Goal: Communication & Community: Answer question/provide support

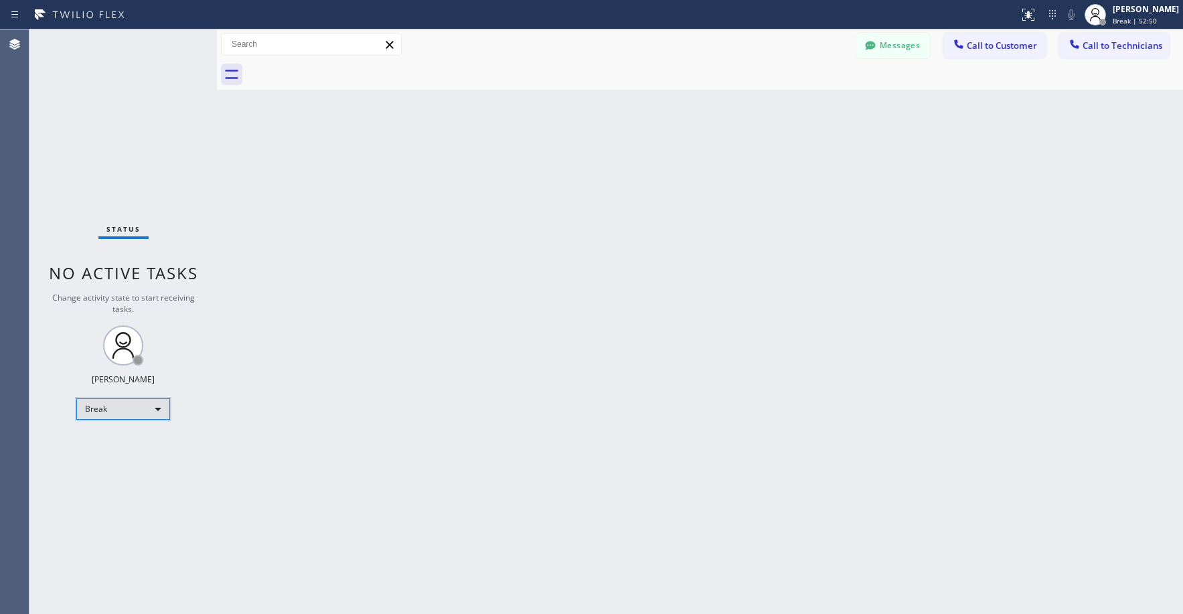
click at [112, 408] on div "Break" at bounding box center [123, 408] width 94 height 21
click at [133, 456] on li "Unavailable" at bounding box center [122, 461] width 91 height 16
click at [106, 96] on div "Status No active tasks Change activity state to start receiving tasks. [PERSON_…" at bounding box center [123, 321] width 188 height 585
click at [676, 293] on div "Back to Dashboard Change Sender ID Customers Technicians HW [PERSON_NAME] [DATE…" at bounding box center [700, 321] width 966 height 585
click at [141, 175] on div "Status No active tasks Change activity state to start receiving tasks. [PERSON_…" at bounding box center [123, 321] width 188 height 585
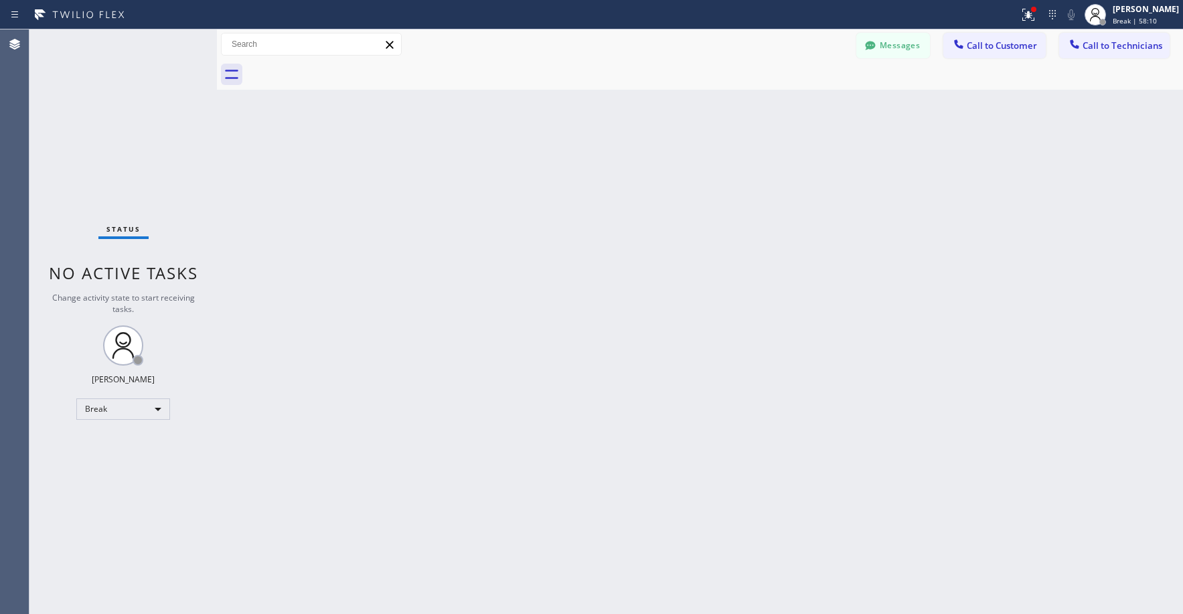
click at [107, 155] on div "Status No active tasks Change activity state to start receiving tasks. [PERSON_…" at bounding box center [123, 321] width 188 height 585
click at [127, 413] on div "Break" at bounding box center [123, 408] width 94 height 21
click at [111, 462] on li "Unavailable" at bounding box center [122, 461] width 91 height 16
click at [122, 153] on div "Status No active tasks Change activity state to start receiving tasks. [PERSON_…" at bounding box center [123, 321] width 188 height 585
drag, startPoint x: 666, startPoint y: 311, endPoint x: 798, endPoint y: 394, distance: 155.3
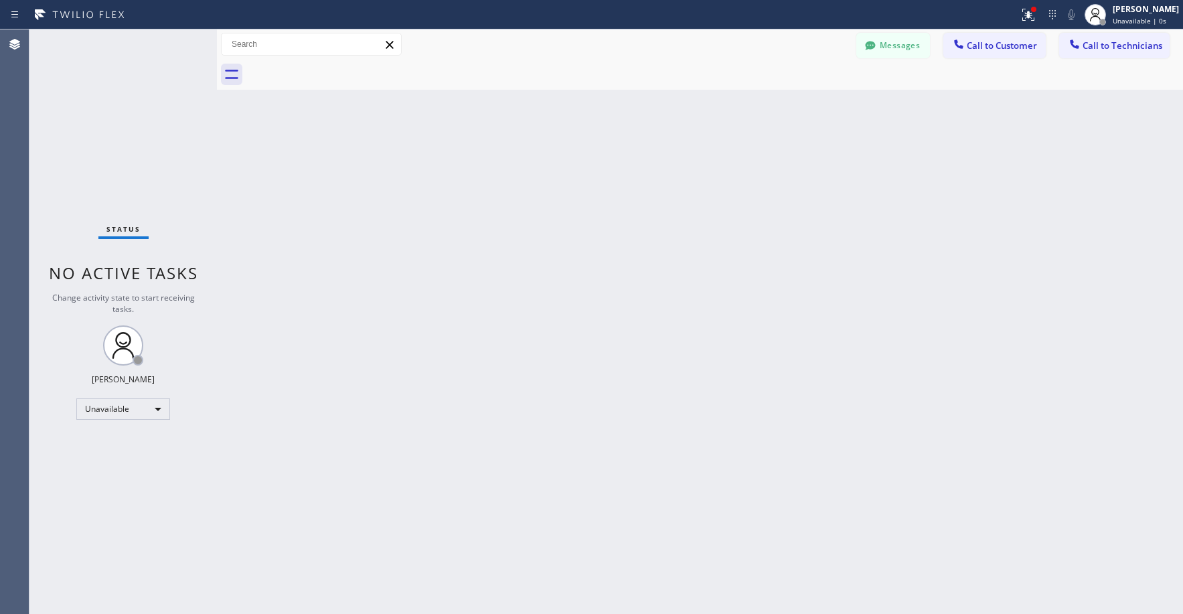
click at [672, 317] on div "Back to Dashboard Change Sender ID Customers Technicians HW [PERSON_NAME] [DATE…" at bounding box center [700, 321] width 966 height 585
drag, startPoint x: 695, startPoint y: 322, endPoint x: 398, endPoint y: 147, distance: 344.4
click at [694, 322] on div "Back to Dashboard Change Sender ID Customers Technicians HW [PERSON_NAME] [DATE…" at bounding box center [700, 321] width 966 height 585
click at [161, 143] on div "Status No active tasks Change activity state to start receiving tasks. [PERSON_…" at bounding box center [123, 321] width 188 height 585
click at [764, 192] on div "Back to Dashboard Change Sender ID Customers Technicians HW [PERSON_NAME] [DATE…" at bounding box center [700, 321] width 966 height 585
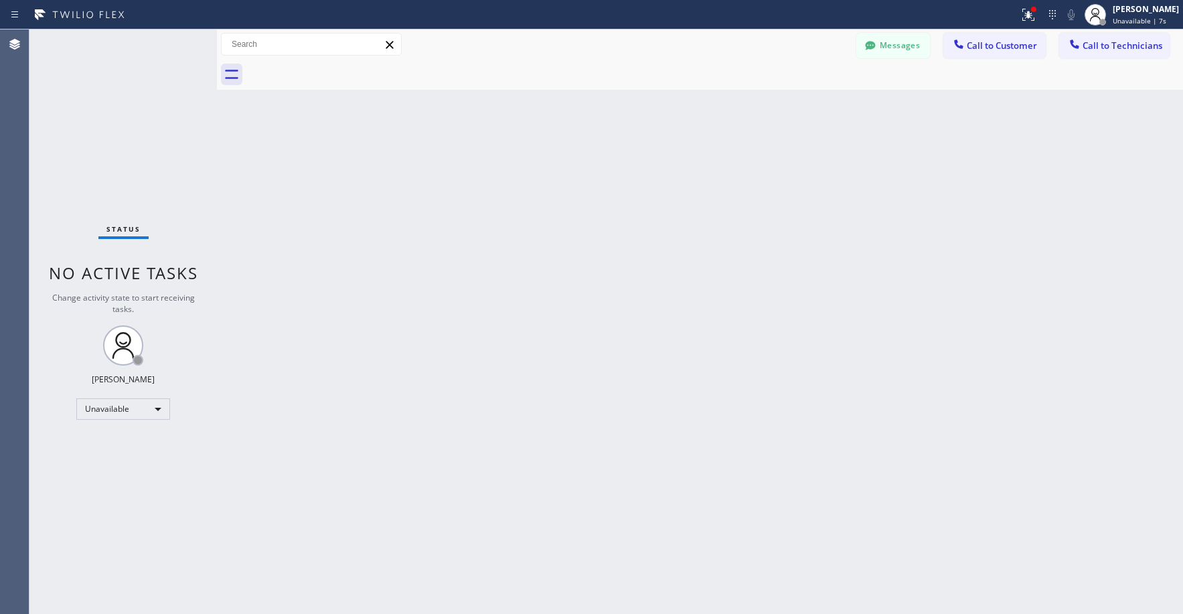
click at [93, 82] on div "Status No active tasks Change activity state to start receiving tasks. [PERSON_…" at bounding box center [123, 321] width 188 height 585
drag, startPoint x: 94, startPoint y: 88, endPoint x: 59, endPoint y: 375, distance: 289.5
click at [93, 95] on div "Status No active tasks Change activity state to start receiving tasks. [PERSON_…" at bounding box center [123, 321] width 188 height 585
click at [87, 117] on div "Status No active tasks Change activity state to start receiving tasks. [PERSON_…" at bounding box center [123, 321] width 188 height 585
click at [118, 121] on div "Status No active tasks Change activity state to start receiving tasks. [PERSON_…" at bounding box center [123, 321] width 188 height 585
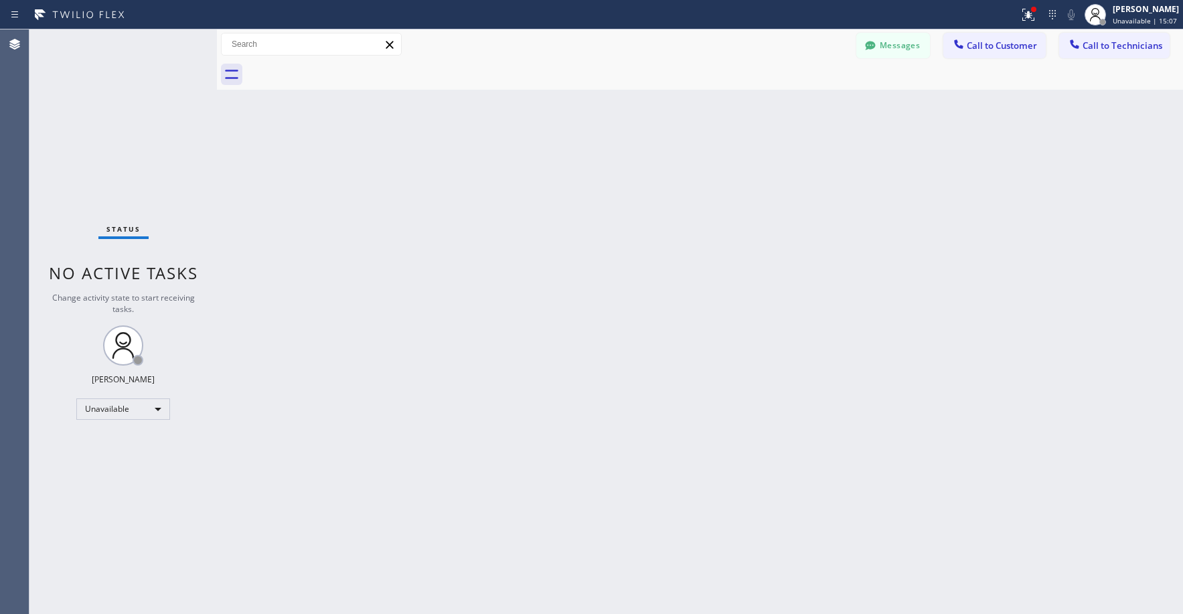
click at [130, 123] on div "Status No active tasks Change activity state to start receiving tasks. [PERSON_…" at bounding box center [123, 321] width 188 height 585
click at [94, 133] on div "Status No active tasks Change activity state to start receiving tasks. [PERSON_…" at bounding box center [123, 321] width 188 height 585
drag, startPoint x: 112, startPoint y: 120, endPoint x: 141, endPoint y: 210, distance: 94.3
click at [111, 123] on div "Status No active tasks Change activity state to start receiving tasks. [PERSON_…" at bounding box center [123, 321] width 188 height 585
click at [96, 407] on div "Unavailable" at bounding box center [123, 408] width 94 height 21
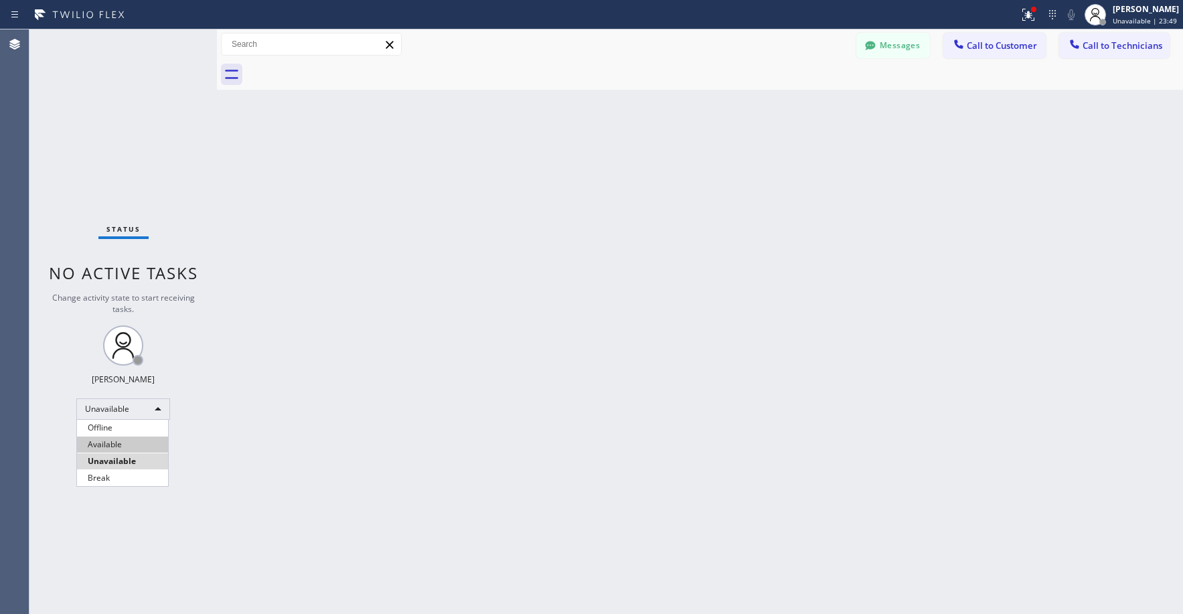
click at [100, 437] on li "Available" at bounding box center [122, 445] width 91 height 16
click at [89, 125] on div "Status No active tasks You are ready to start receiving tasks. [PERSON_NAME] Av…" at bounding box center [123, 321] width 188 height 585
click at [524, 389] on div "Back to Dashboard Change Sender ID Customers Technicians HW [PERSON_NAME] [DATE…" at bounding box center [700, 321] width 966 height 585
click at [791, 424] on div "Back to Dashboard Change Sender ID Customers Technicians HW [PERSON_NAME] [DATE…" at bounding box center [700, 321] width 966 height 585
click at [161, 143] on div "Status No active tasks You are ready to start receiving tasks. [PERSON_NAME] Av…" at bounding box center [123, 321] width 188 height 585
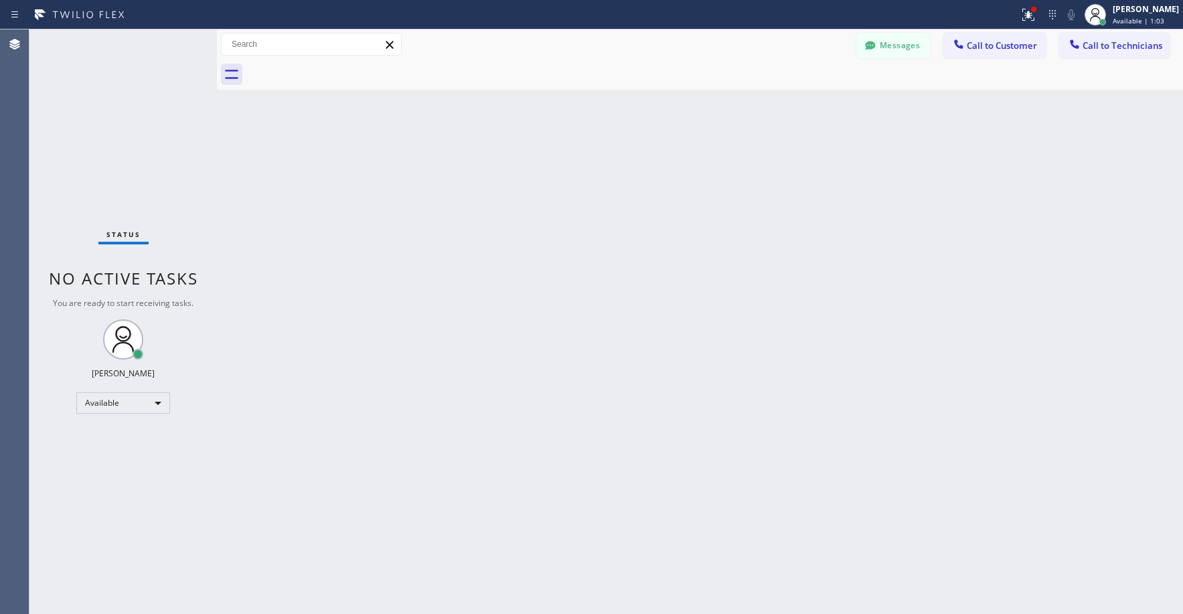
click at [101, 100] on div "Status No active tasks You are ready to start receiving tasks. [PERSON_NAME] Av…" at bounding box center [123, 321] width 188 height 585
click at [104, 405] on div "Available" at bounding box center [123, 402] width 94 height 21
drag, startPoint x: 110, startPoint y: 451, endPoint x: 115, endPoint y: 446, distance: 7.6
click at [111, 452] on li "Unavailable" at bounding box center [122, 455] width 91 height 16
drag, startPoint x: 119, startPoint y: 122, endPoint x: 115, endPoint y: 215, distance: 93.2
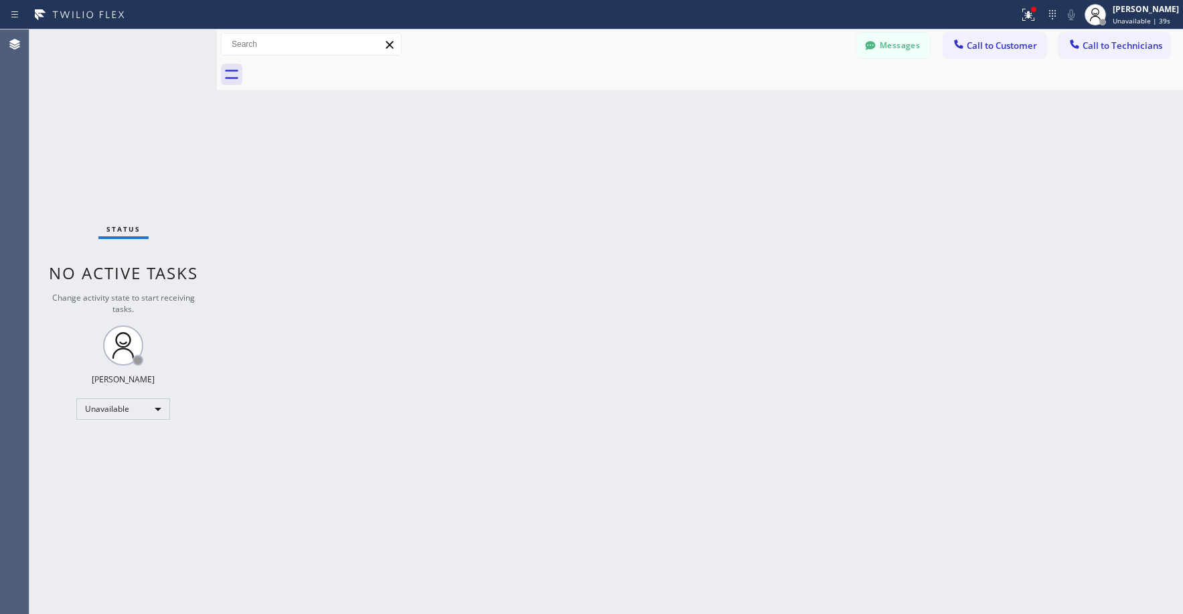
click at [119, 126] on div "Status No active tasks Change activity state to start receiving tasks. [PERSON_…" at bounding box center [123, 321] width 188 height 585
click at [96, 416] on div "Unavailable" at bounding box center [123, 408] width 94 height 21
click at [102, 447] on li "Available" at bounding box center [122, 445] width 91 height 16
click at [140, 162] on div "Status No active tasks You are ready to start receiving tasks. [PERSON_NAME] Av…" at bounding box center [123, 321] width 188 height 585
click at [139, 157] on div "Status No active tasks You are ready to start receiving tasks. [PERSON_NAME] Av…" at bounding box center [123, 321] width 188 height 585
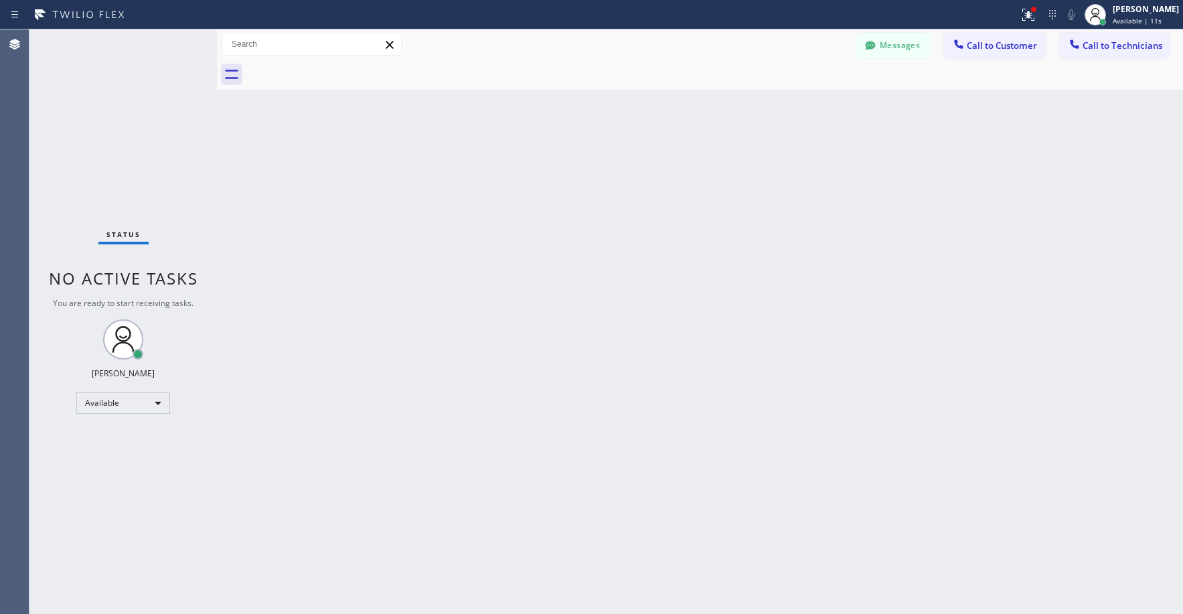
click at [139, 157] on div "Status No active tasks You are ready to start receiving tasks. [PERSON_NAME] Av…" at bounding box center [123, 321] width 188 height 585
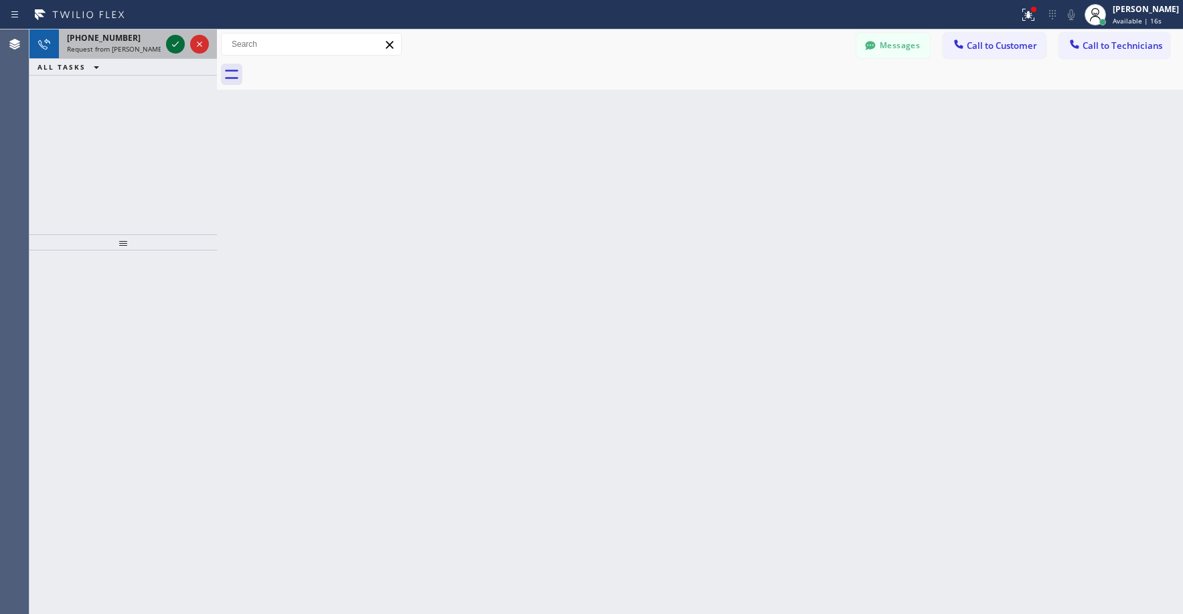
click at [170, 43] on icon at bounding box center [175, 44] width 16 height 16
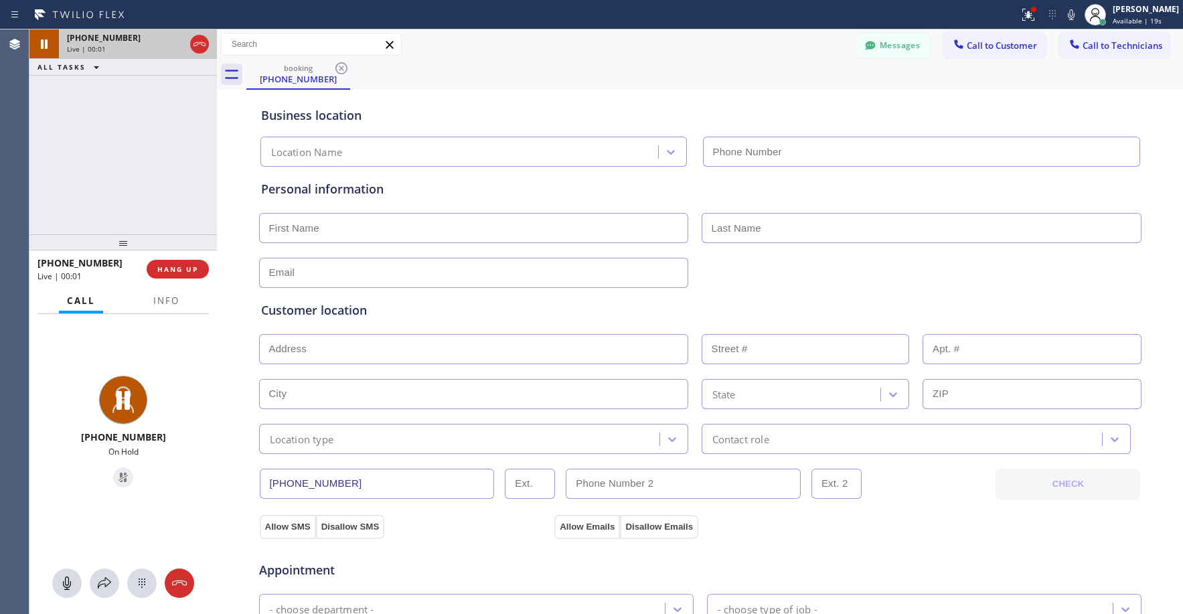
type input "[PHONE_NUMBER]"
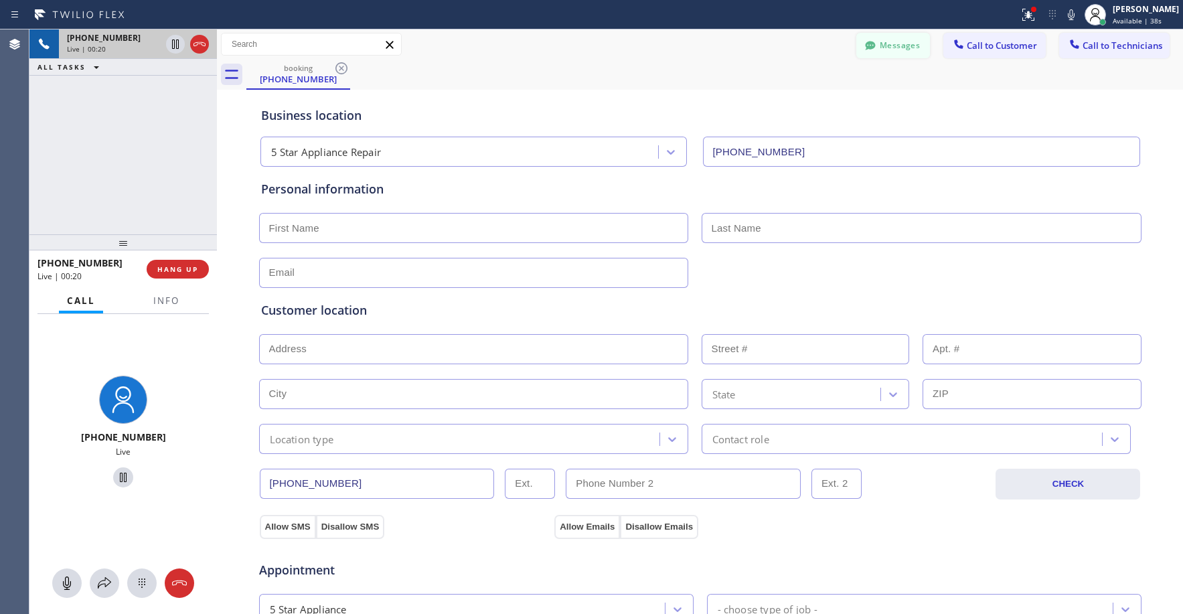
click at [898, 51] on button "Messages" at bounding box center [894, 45] width 74 height 25
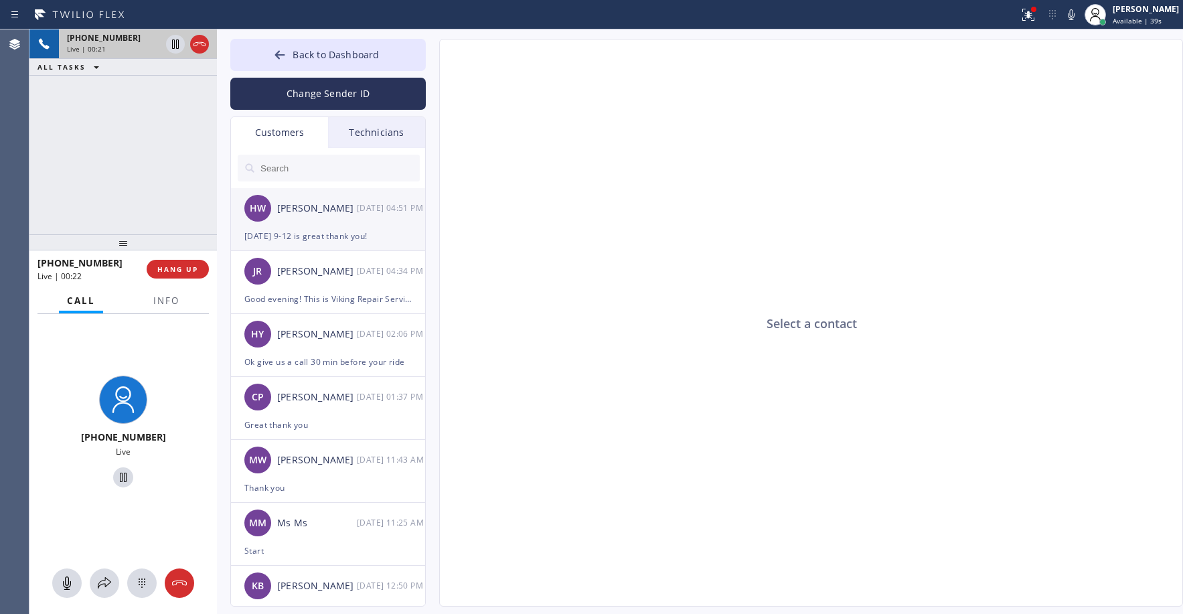
click at [309, 228] on div "[DATE] 9-12 is great thank you!" at bounding box center [327, 235] width 167 height 15
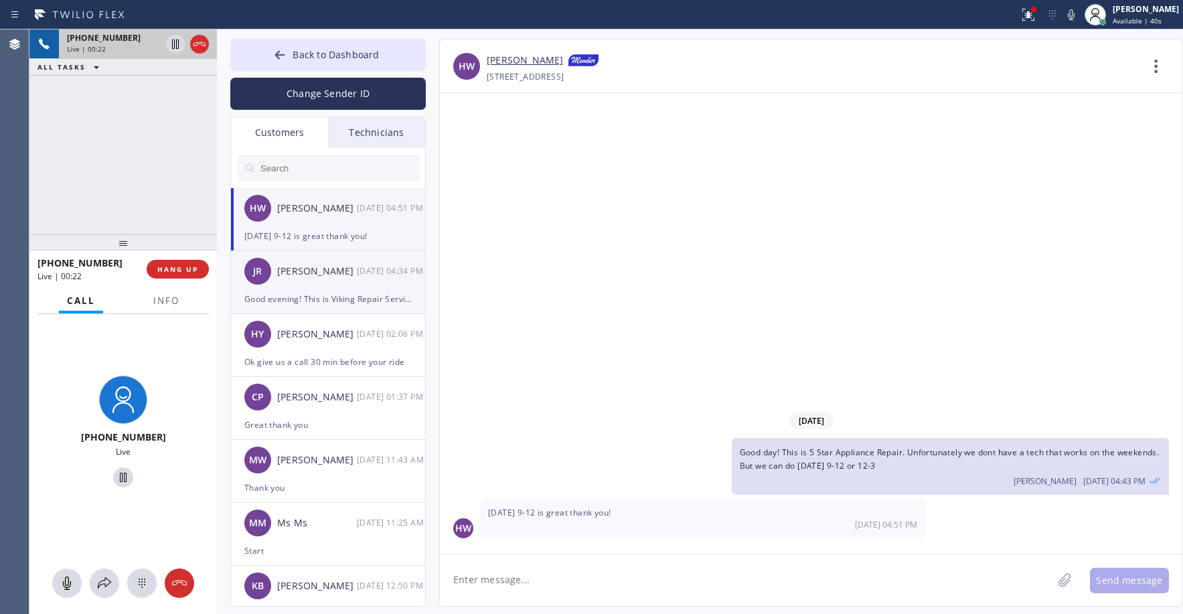
click at [333, 286] on div "JR [PERSON_NAME] [DATE] 04:34 PM" at bounding box center [329, 271] width 196 height 40
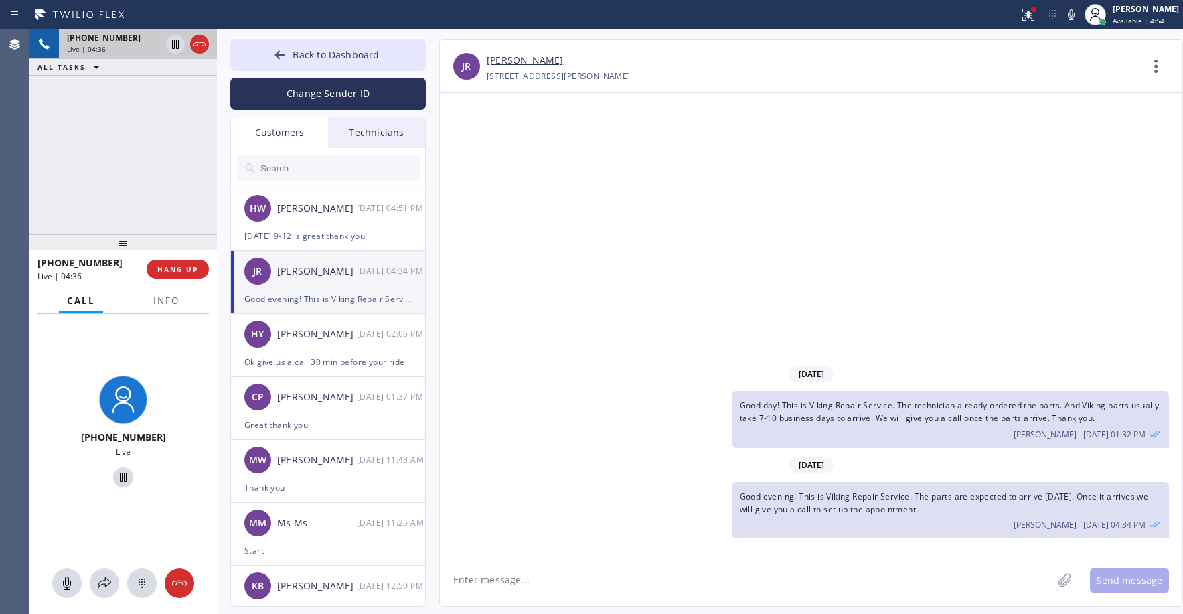
click at [125, 135] on div "[PHONE_NUMBER] Live | 04:36 ALL TASKS ALL TASKS ACTIVE TASKS TASKS IN WRAP UP" at bounding box center [123, 131] width 188 height 205
click at [591, 216] on div "[DATE] Good day! This is Viking Repair Service. The technician already ordered …" at bounding box center [811, 323] width 743 height 461
click at [138, 175] on div "[PHONE_NUMBER] Live | 04:38 ALL TASKS ALL TASKS ACTIVE TASKS TASKS IN WRAP UP […" at bounding box center [123, 131] width 188 height 205
click at [699, 236] on div "[DATE] Good day! This is Viking Repair Service. The technician already ordered …" at bounding box center [811, 323] width 743 height 461
click at [110, 179] on div "[PHONE_NUMBER] Live | 04:43 ALL TASKS ALL TASKS ACTIVE TASKS TASKS IN WRAP UP" at bounding box center [123, 131] width 188 height 205
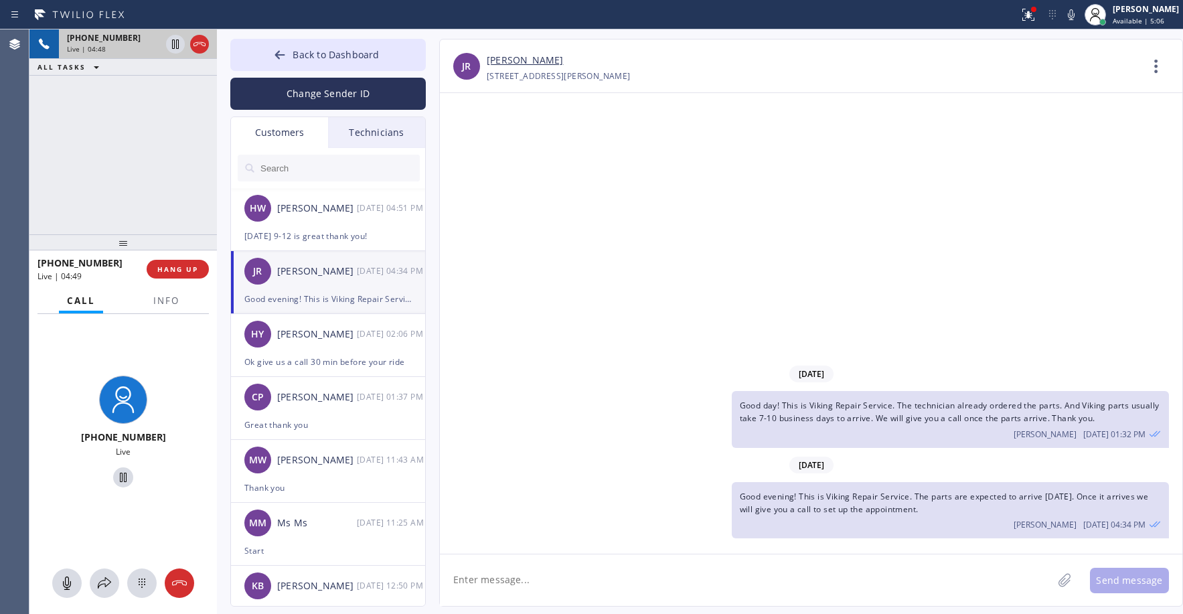
click at [52, 111] on div "[PHONE_NUMBER] Live | 04:48 ALL TASKS ALL TASKS ACTIVE TASKS TASKS IN WRAP UP" at bounding box center [123, 131] width 188 height 205
click at [108, 125] on div "[PHONE_NUMBER] Live | 05:43 ALL TASKS ALL TASKS ACTIVE TASKS TASKS IN WRAP UP" at bounding box center [123, 131] width 188 height 205
click at [129, 130] on div "[PHONE_NUMBER] Live | 06:26 ALL TASKS ALL TASKS ACTIVE TASKS TASKS IN WRAP UP" at bounding box center [123, 131] width 188 height 205
click at [145, 180] on div "[PHONE_NUMBER] Live | 06:44 ALL TASKS ALL TASKS ACTIVE TASKS TASKS IN WRAP UP" at bounding box center [123, 131] width 188 height 205
click at [110, 117] on div "[PHONE_NUMBER] Live | 11:03 ALL TASKS ALL TASKS ACTIVE TASKS TASKS IN WRAP UP" at bounding box center [123, 131] width 188 height 205
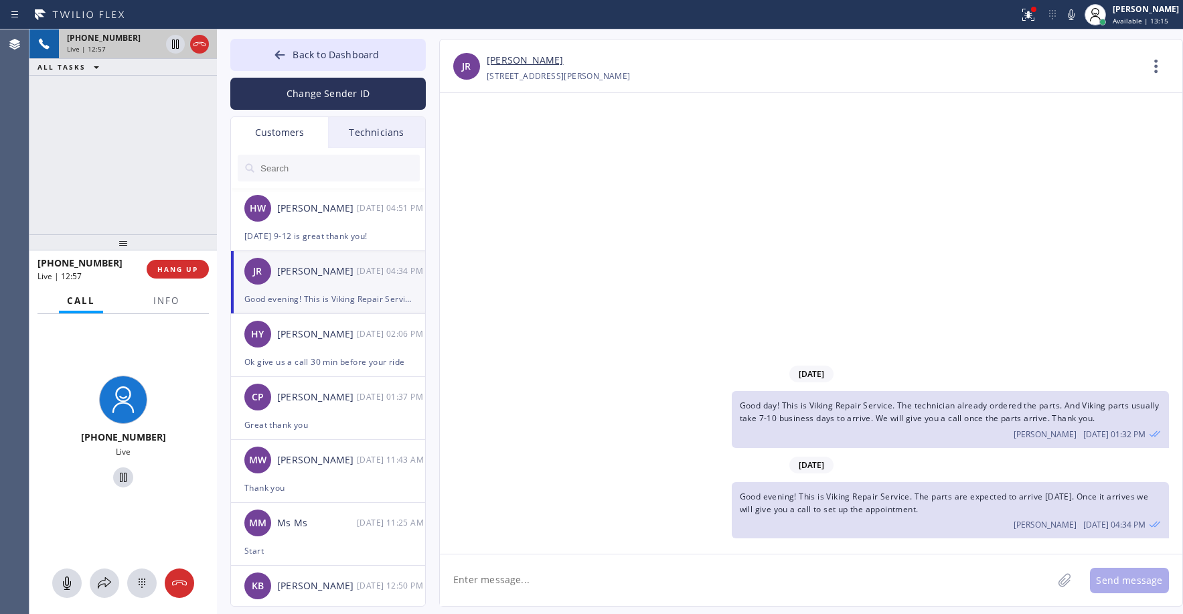
click at [111, 91] on div "[PHONE_NUMBER] Live | 12:57 ALL TASKS ALL TASKS ACTIVE TASKS TASKS IN WRAP UP" at bounding box center [123, 131] width 188 height 205
click at [125, 136] on div "[PHONE_NUMBER] Live | 14:39 ALL TASKS ALL TASKS ACTIVE TASKS TASKS IN WRAP UP" at bounding box center [123, 131] width 188 height 205
click at [106, 125] on div "[PHONE_NUMBER] Live | 15:12 ALL TASKS ALL TASKS ACTIVE TASKS TASKS IN WRAP UP" at bounding box center [123, 131] width 188 height 205
click at [120, 169] on div "[PHONE_NUMBER] Live | 15:16 ALL TASKS ALL TASKS ACTIVE TASKS TASKS IN WRAP UP" at bounding box center [123, 131] width 188 height 205
click at [125, 174] on div "[PHONE_NUMBER] Live | 15:42 ALL TASKS ALL TASKS ACTIVE TASKS TASKS IN WRAP UP" at bounding box center [123, 131] width 188 height 205
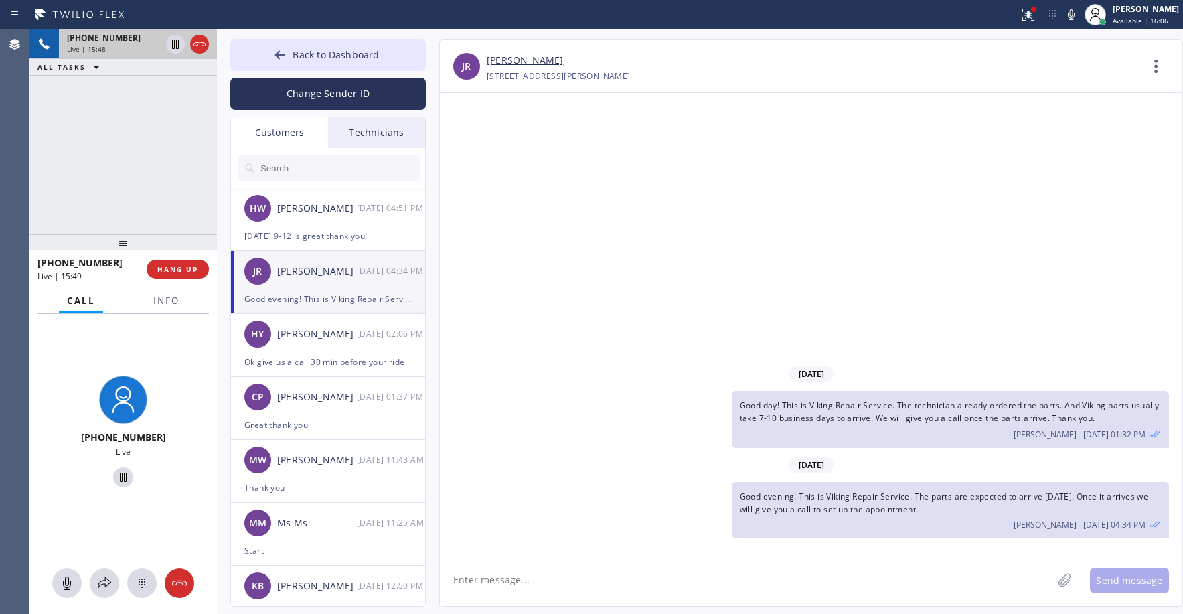
click at [108, 144] on div "[PHONE_NUMBER] Live | 15:48 ALL TASKS ALL TASKS ACTIVE TASKS TASKS IN WRAP UP" at bounding box center [123, 131] width 188 height 205
click at [554, 238] on div "[DATE] Good day! This is Viking Repair Service. The technician already ordered …" at bounding box center [811, 323] width 743 height 461
click at [154, 145] on div "[PHONE_NUMBER] Live | 15:51 ALL TASKS ALL TASKS ACTIVE TASKS TASKS IN WRAP UP" at bounding box center [123, 131] width 188 height 205
click at [581, 311] on div "[DATE] Good day! This is Viking Repair Service. The technician already ordered …" at bounding box center [811, 323] width 743 height 461
click at [117, 176] on div "[PHONE_NUMBER] Live | 15:59 ALL TASKS ALL TASKS ACTIVE TASKS TASKS IN WRAP UP" at bounding box center [123, 131] width 188 height 205
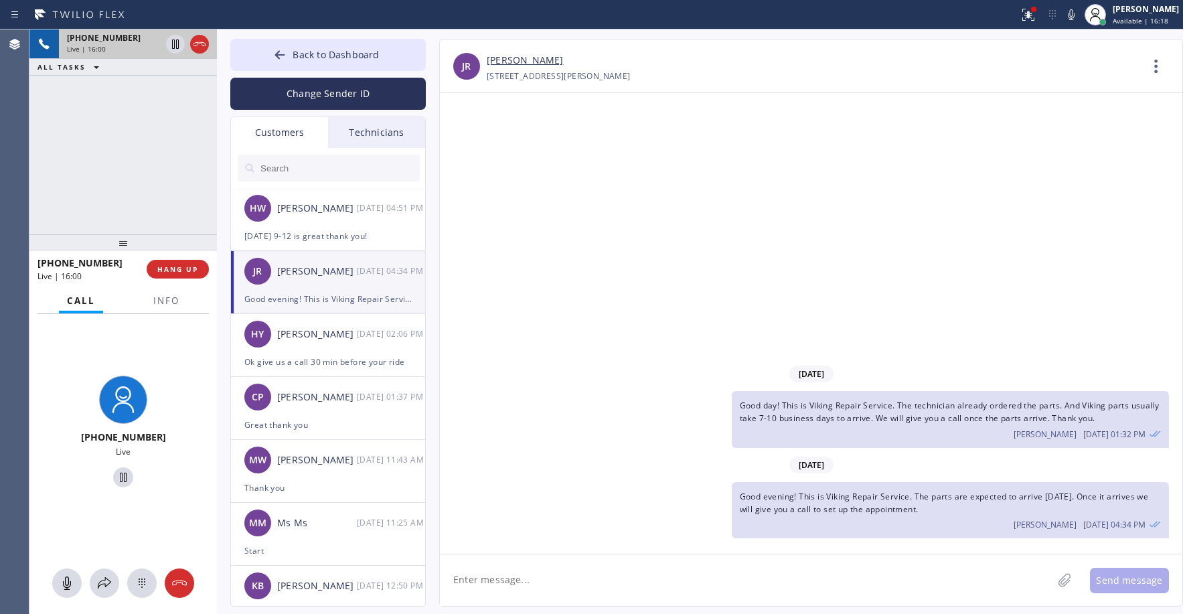
click at [760, 232] on div "[DATE] Good day! This is Viking Repair Service. The technician already ordered …" at bounding box center [811, 323] width 743 height 461
click at [130, 166] on div "[PHONE_NUMBER] Live | 16:01 ALL TASKS ALL TASKS ACTIVE TASKS TASKS IN WRAP UP" at bounding box center [123, 131] width 188 height 205
click at [129, 153] on div "[PHONE_NUMBER] Live | 16:05 ALL TASKS ALL TASKS ACTIVE TASKS TASKS IN WRAP UP" at bounding box center [123, 131] width 188 height 205
click at [129, 140] on div "[PHONE_NUMBER] Live | 16:06 ALL TASKS ALL TASKS ACTIVE TASKS TASKS IN WRAP UP" at bounding box center [123, 131] width 188 height 205
click at [129, 168] on div "[PHONE_NUMBER] Live | 16:55 ALL TASKS ALL TASKS ACTIVE TASKS TASKS IN WRAP UP" at bounding box center [123, 131] width 188 height 205
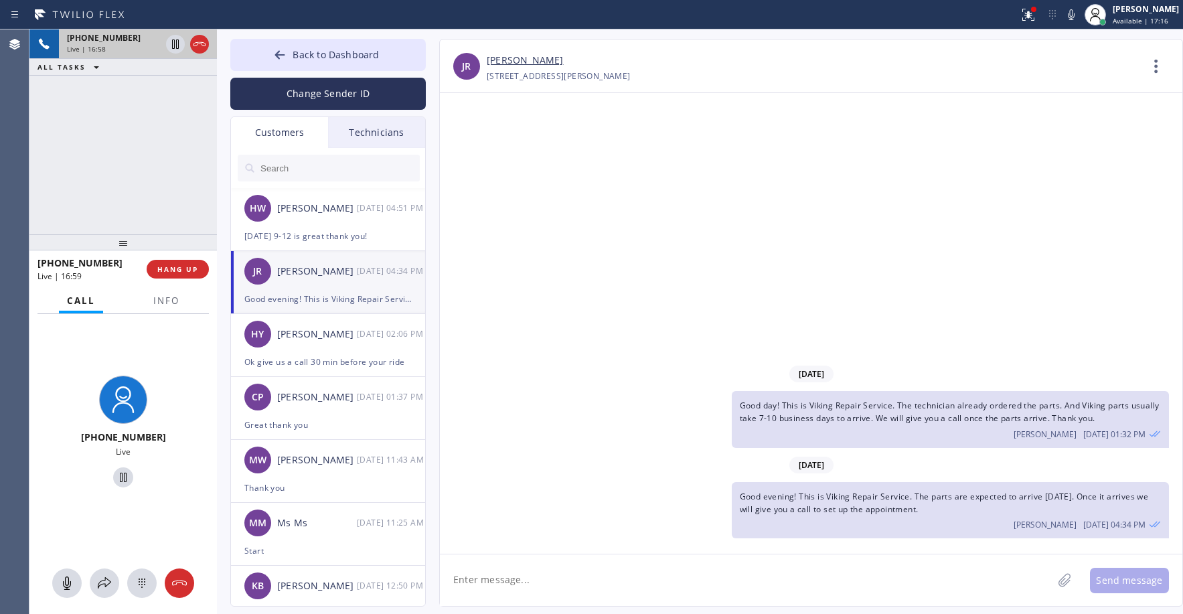
click at [747, 230] on div "[DATE] Good day! This is Viking Repair Service. The technician already ordered …" at bounding box center [811, 323] width 743 height 461
click at [129, 161] on div "[PHONE_NUMBER] Live | 16:59 ALL TASKS ALL TASKS ACTIVE TASKS TASKS IN WRAP UP" at bounding box center [123, 131] width 188 height 205
drag, startPoint x: 128, startPoint y: 163, endPoint x: 136, endPoint y: 159, distance: 9.0
click at [128, 163] on div "[PHONE_NUMBER] Live | 17:03 ALL TASKS ALL TASKS ACTIVE TASKS TASKS IN WRAP UP" at bounding box center [123, 131] width 188 height 205
click at [628, 209] on div "[DATE] Good day! This is Viking Repair Service. The technician already ordered …" at bounding box center [811, 323] width 743 height 461
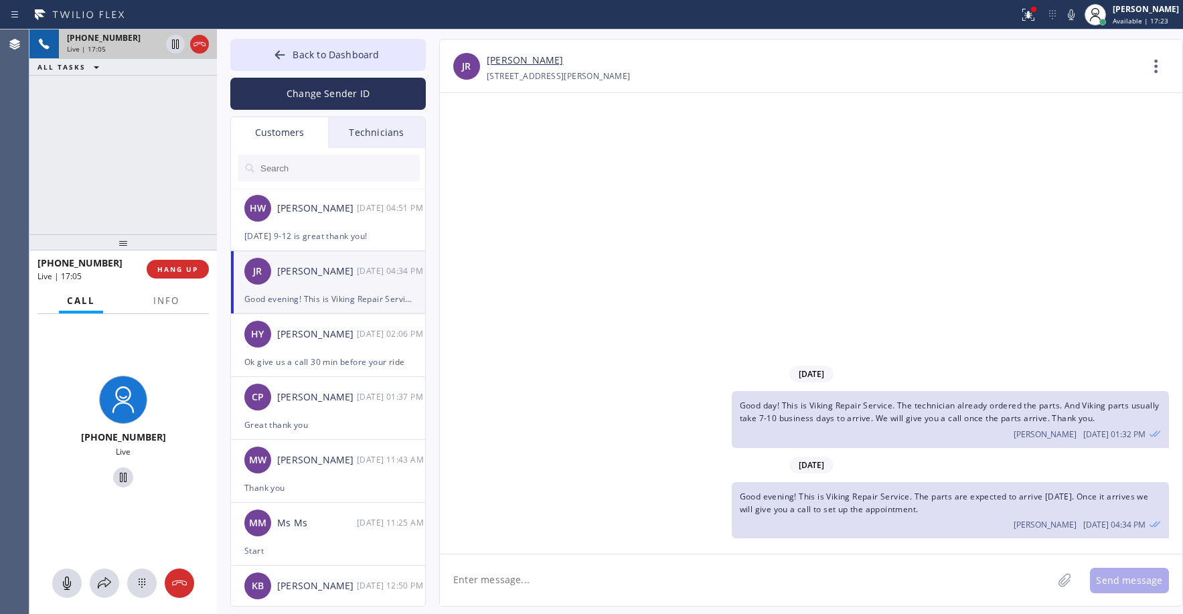
click at [154, 155] on div "[PHONE_NUMBER] Live | 17:05 ALL TASKS ALL TASKS ACTIVE TASKS TASKS IN WRAP UP" at bounding box center [123, 131] width 188 height 205
drag, startPoint x: 128, startPoint y: 155, endPoint x: 182, endPoint y: 169, distance: 55.4
click at [128, 155] on div "[PHONE_NUMBER] Live | 17:07 ALL TASKS ALL TASKS ACTIVE TASKS TASKS IN WRAP UP" at bounding box center [123, 131] width 188 height 205
click at [685, 227] on div "[DATE] Good day! This is Viking Repair Service. The technician already ordered …" at bounding box center [811, 323] width 743 height 461
click at [152, 153] on div "[PHONE_NUMBER] Live | 17:08 ALL TASKS ALL TASKS ACTIVE TASKS TASKS IN WRAP UP" at bounding box center [123, 131] width 188 height 205
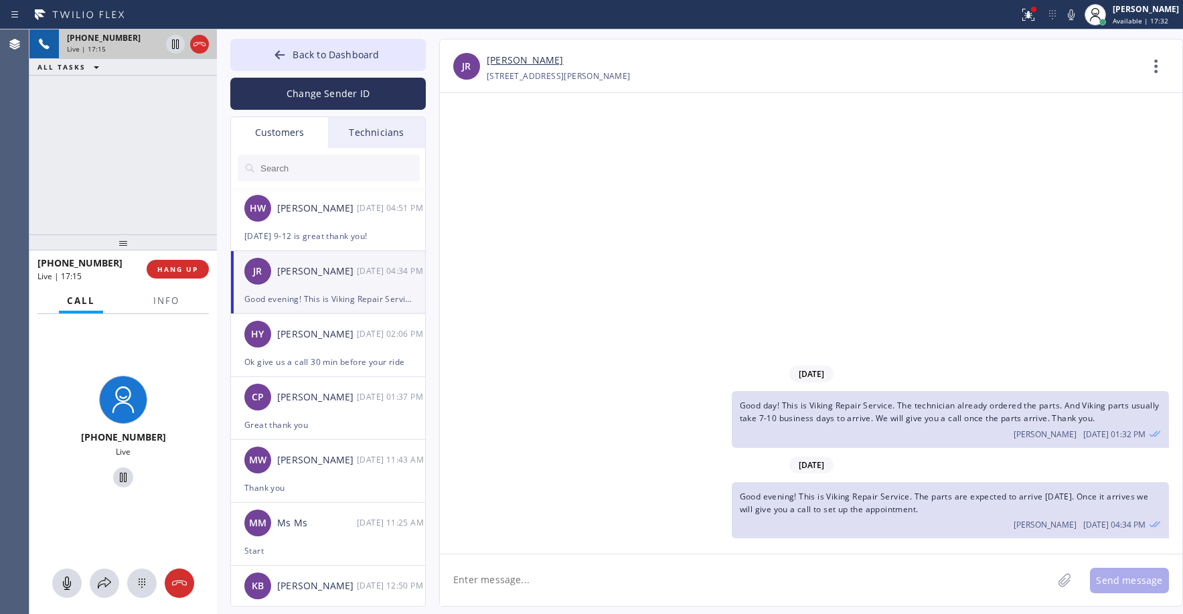
click at [155, 151] on div "[PHONE_NUMBER] Live | 17:15 ALL TASKS ALL TASKS ACTIVE TASKS TASKS IN WRAP UP" at bounding box center [123, 131] width 188 height 205
click at [109, 162] on div "[PHONE_NUMBER] Live | 17:36 ALL TASKS ALL TASKS ACTIVE TASKS TASKS IN WRAP UP" at bounding box center [123, 131] width 188 height 205
click at [102, 169] on div "[PHONE_NUMBER] Live | 17:39 ALL TASKS ALL TASKS ACTIVE TASKS TASKS IN WRAP UP" at bounding box center [123, 131] width 188 height 205
click at [102, 169] on div "[PHONE_NUMBER] Live | 17:42 ALL TASKS ALL TASKS ACTIVE TASKS TASKS IN WRAP UP" at bounding box center [123, 131] width 188 height 205
click at [151, 131] on div "[PHONE_NUMBER] Live | 17:44 ALL TASKS ALL TASKS ACTIVE TASKS TASKS IN WRAP UP" at bounding box center [123, 131] width 188 height 205
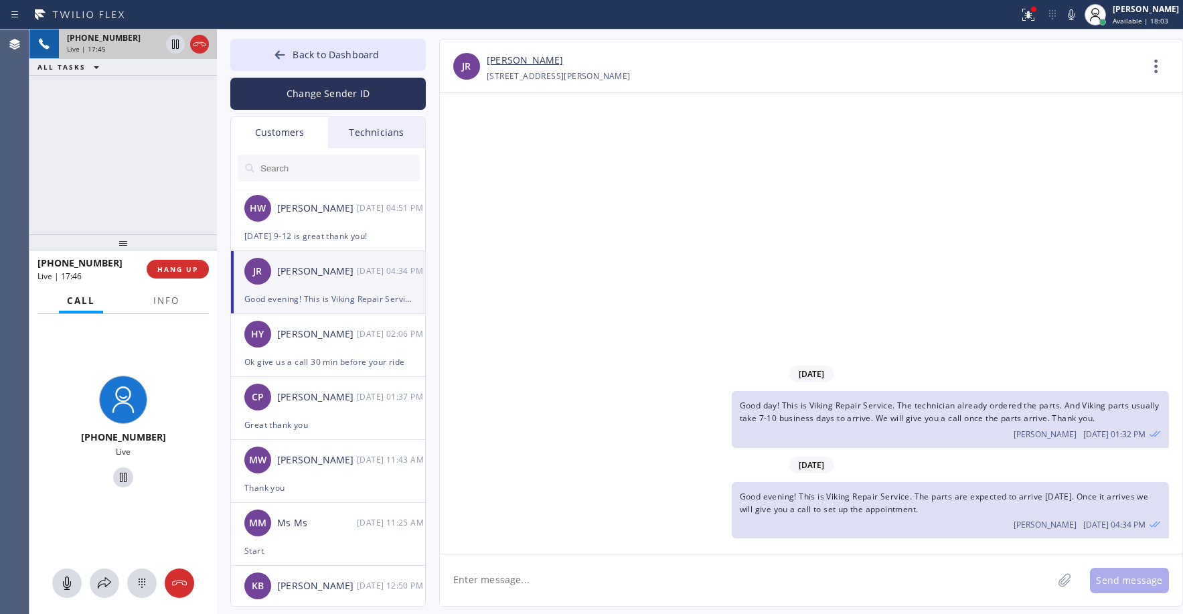
click at [129, 135] on div "[PHONE_NUMBER] Live | 17:45 ALL TASKS ALL TASKS ACTIVE TASKS TASKS IN WRAP UP" at bounding box center [123, 131] width 188 height 205
click at [159, 131] on div "[PHONE_NUMBER] Live | 17:54 ALL TASKS ALL TASKS ACTIVE TASKS TASKS IN WRAP UP" at bounding box center [123, 131] width 188 height 205
click at [158, 132] on div "[PHONE_NUMBER] Live | 18:02 ALL TASKS ALL TASKS ACTIVE TASKS TASKS IN WRAP UP" at bounding box center [123, 131] width 188 height 205
click at [125, 141] on div "[PHONE_NUMBER] Live | 18:19 ALL TASKS ALL TASKS ACTIVE TASKS TASKS IN WRAP UP" at bounding box center [123, 131] width 188 height 205
click at [125, 141] on div "[PHONE_NUMBER] Live | 18:25 ALL TASKS ALL TASKS ACTIVE TASKS TASKS IN WRAP UP" at bounding box center [123, 131] width 188 height 205
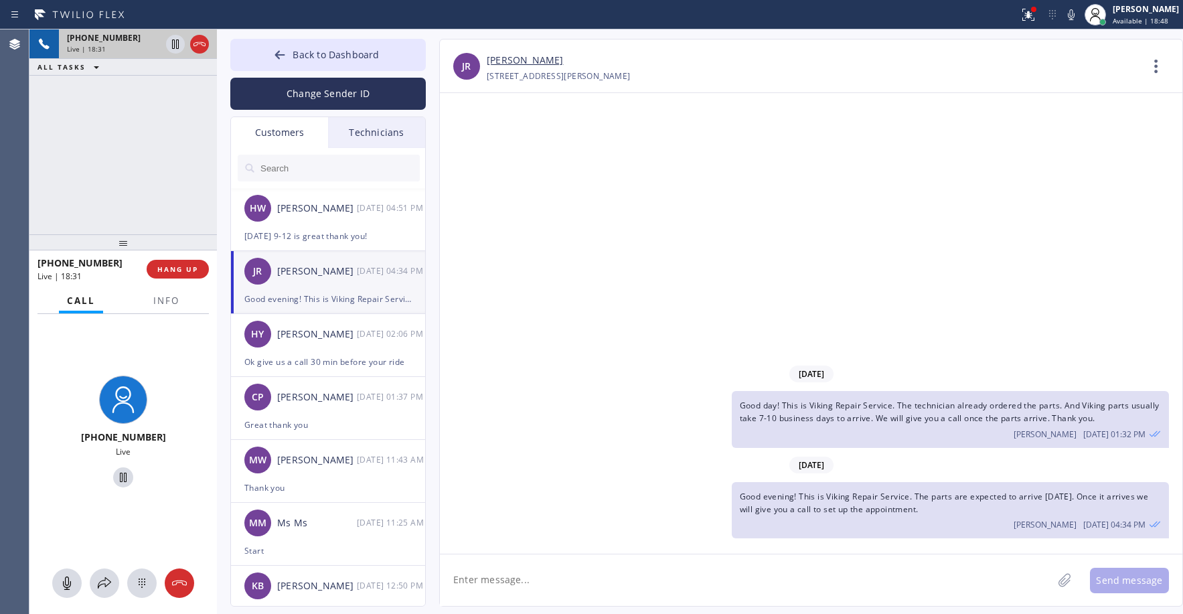
click at [125, 141] on div "[PHONE_NUMBER] Live | 18:31 ALL TASKS ALL TASKS ACTIVE TASKS TASKS IN WRAP UP" at bounding box center [123, 131] width 188 height 205
click at [125, 141] on div "[PHONE_NUMBER] Live | 18:32 ALL TASKS ALL TASKS ACTIVE TASKS TASKS IN WRAP UP" at bounding box center [123, 131] width 188 height 205
click at [125, 141] on div "[PHONE_NUMBER] Live | 18:35 ALL TASKS ALL TASKS ACTIVE TASKS TASKS IN WRAP UP" at bounding box center [123, 131] width 188 height 205
click at [646, 573] on textarea at bounding box center [746, 581] width 613 height 52
click at [159, 154] on div "[PHONE_NUMBER] Live | 18:37 ALL TASKS ALL TASKS ACTIVE TASKS TASKS IN WRAP UP" at bounding box center [123, 131] width 188 height 205
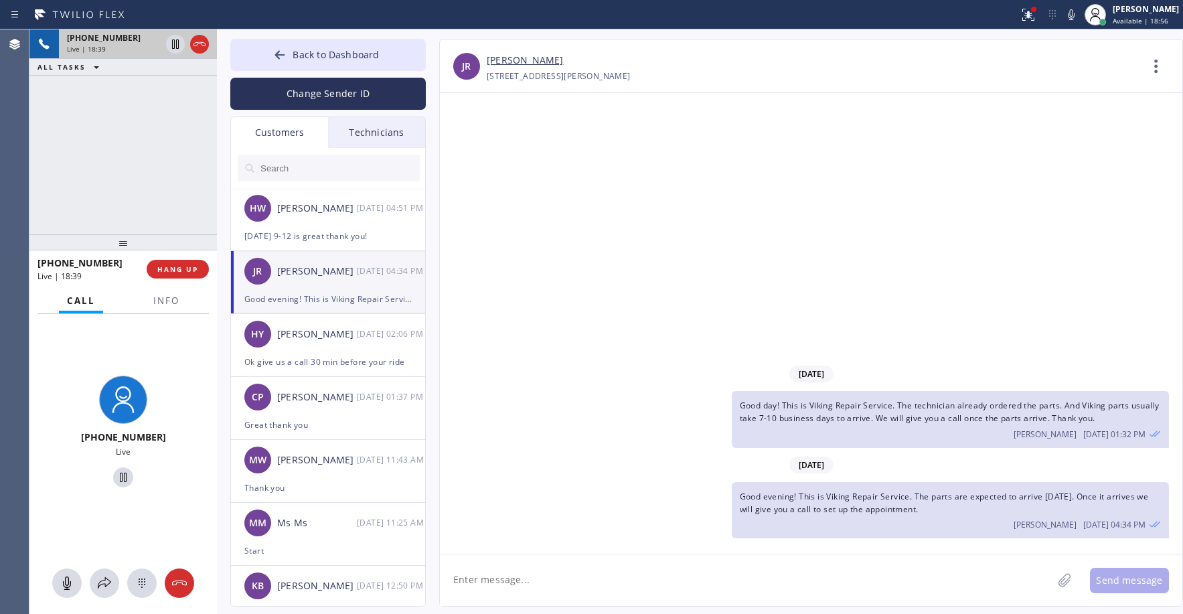
click at [159, 154] on div "[PHONE_NUMBER] Live | 18:39 ALL TASKS ALL TASKS ACTIVE TASKS TASKS IN WRAP UP" at bounding box center [123, 131] width 188 height 205
click at [159, 154] on div "[PHONE_NUMBER] Live | 18:46 ALL TASKS ALL TASKS ACTIVE TASKS TASKS IN WRAP UP" at bounding box center [123, 131] width 188 height 205
click at [159, 154] on div "[PHONE_NUMBER] Live | 18:48 ALL TASKS ALL TASKS ACTIVE TASKS TASKS IN WRAP UP" at bounding box center [123, 131] width 188 height 205
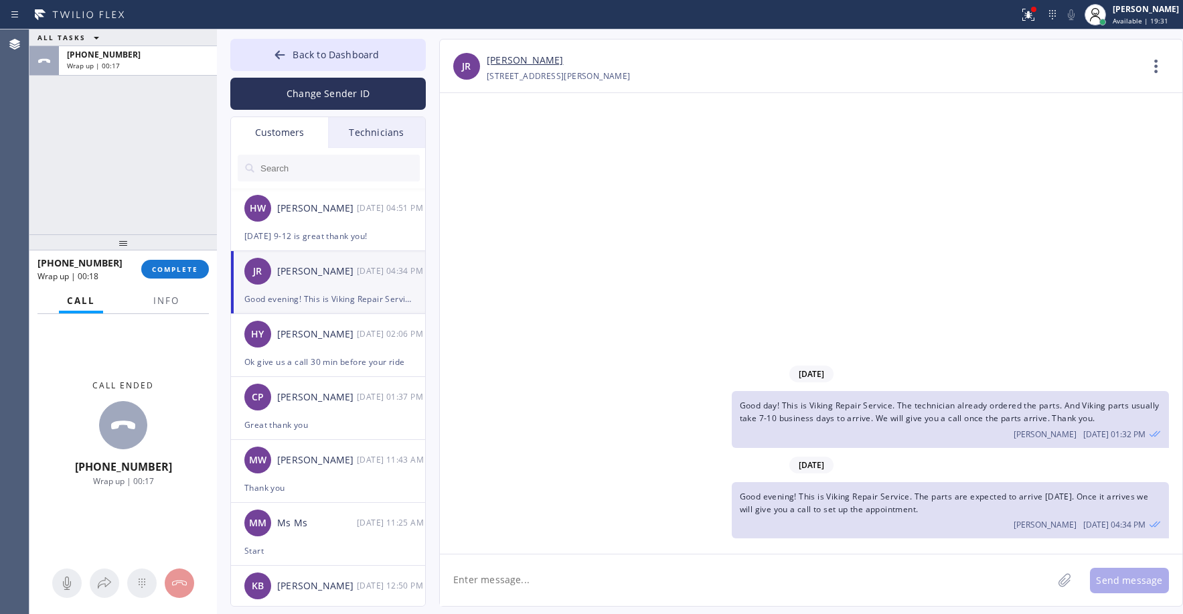
click at [46, 178] on div "ALL TASKS ALL TASKS ACTIVE TASKS TASKS IN WRAP UP [PHONE_NUMBER] Wrap up | 00:17" at bounding box center [123, 131] width 188 height 205
click at [169, 265] on span "COMPLETE" at bounding box center [175, 269] width 46 height 9
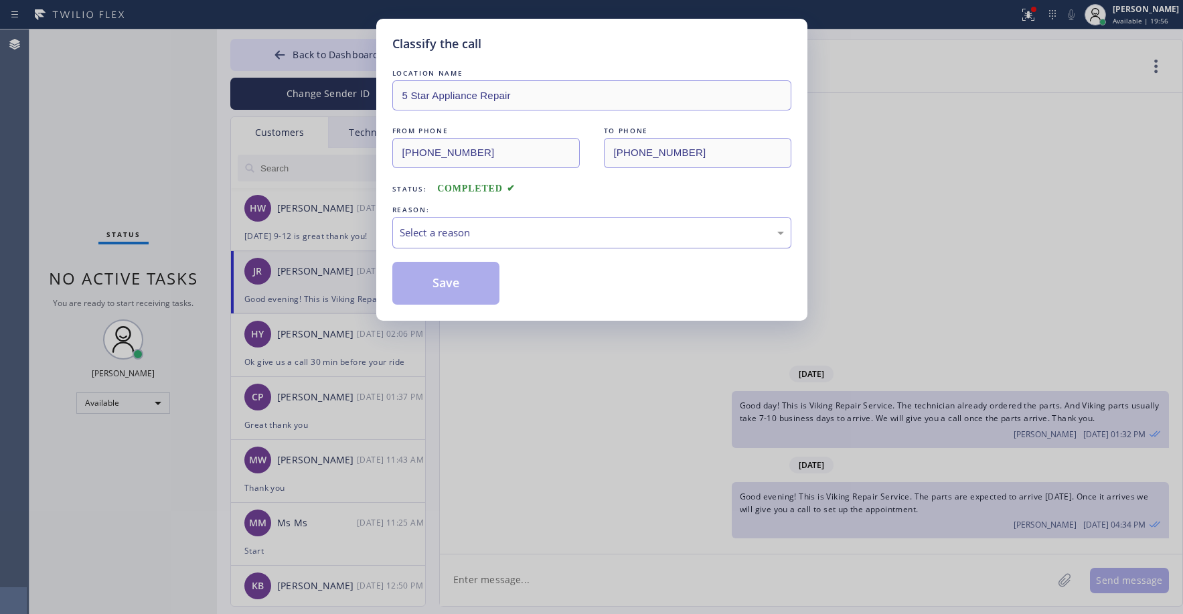
click at [485, 232] on div "Select a reason" at bounding box center [592, 232] width 384 height 15
click at [474, 274] on button "Save" at bounding box center [446, 283] width 108 height 43
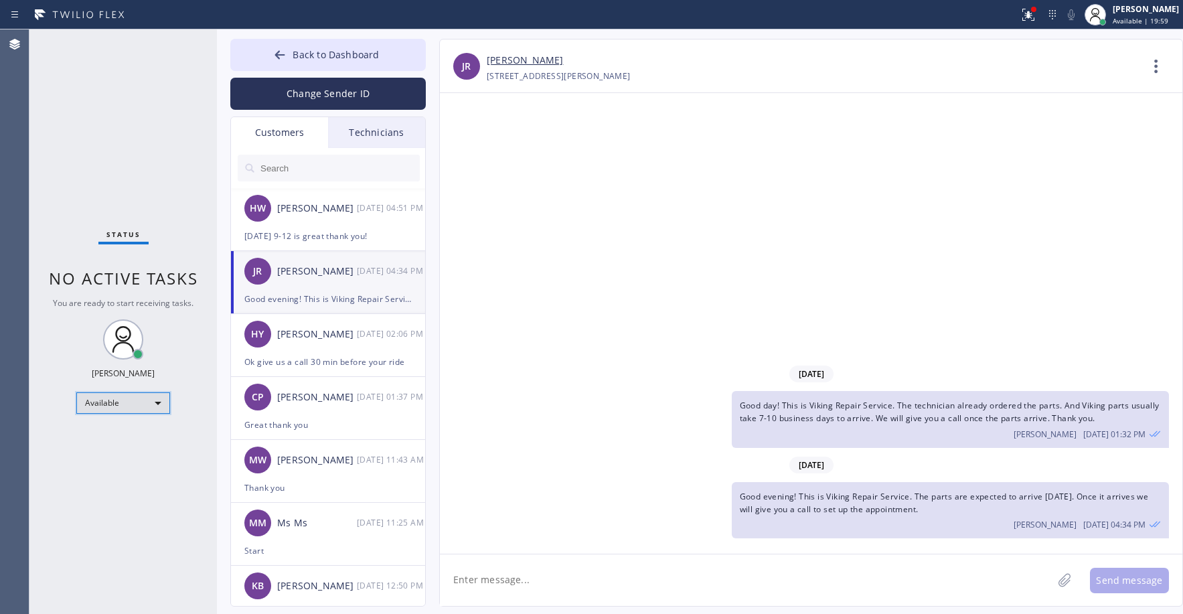
click at [127, 398] on div "Available" at bounding box center [123, 402] width 94 height 21
click at [125, 455] on li "Unavailable" at bounding box center [122, 455] width 91 height 16
click at [116, 143] on div "Status No active tasks Change activity state to start receiving tasks. [PERSON_…" at bounding box center [123, 321] width 188 height 585
click at [338, 56] on span "Back to Dashboard" at bounding box center [336, 54] width 86 height 13
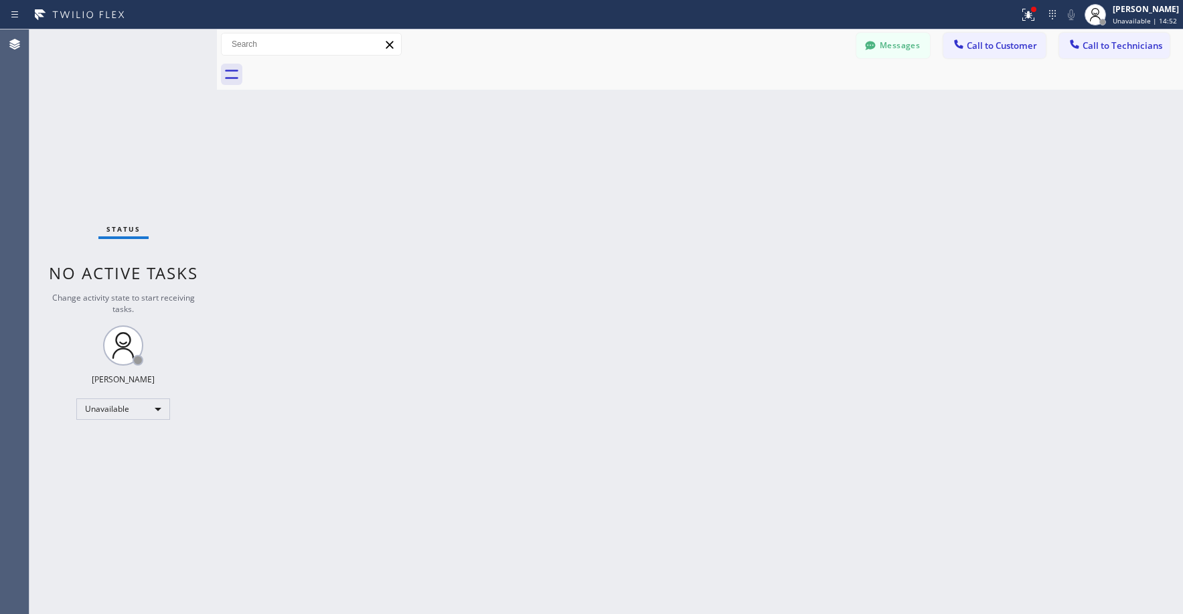
click at [128, 143] on div "Status No active tasks Change activity state to start receiving tasks. [PERSON_…" at bounding box center [123, 321] width 188 height 585
